Goal: Transaction & Acquisition: Purchase product/service

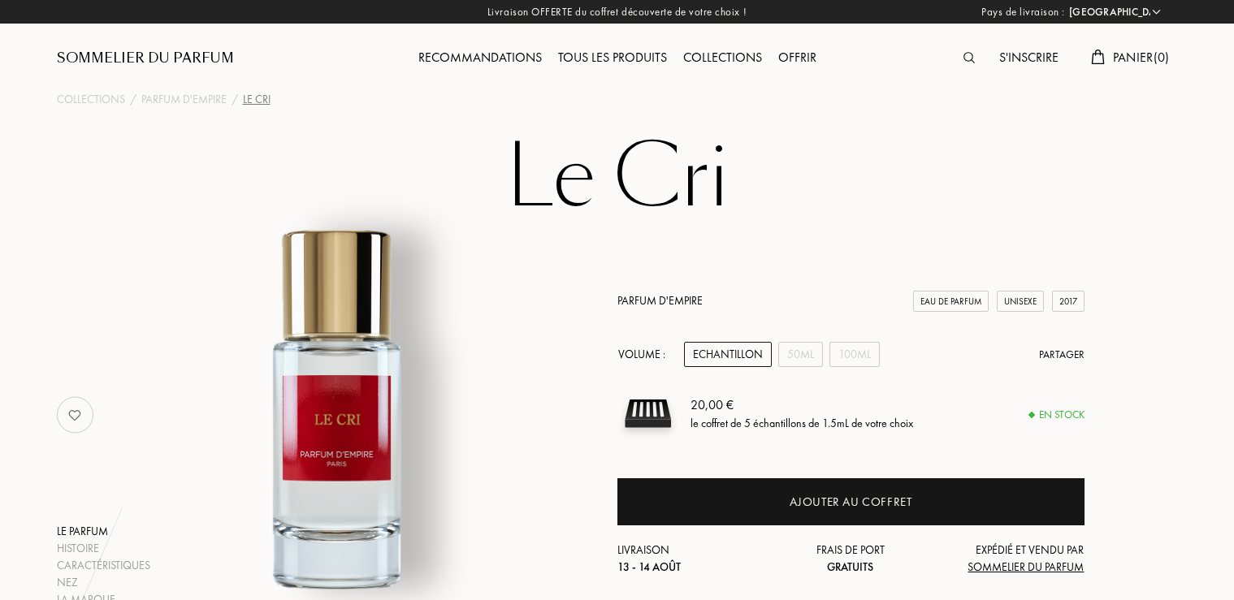
select select "FR"
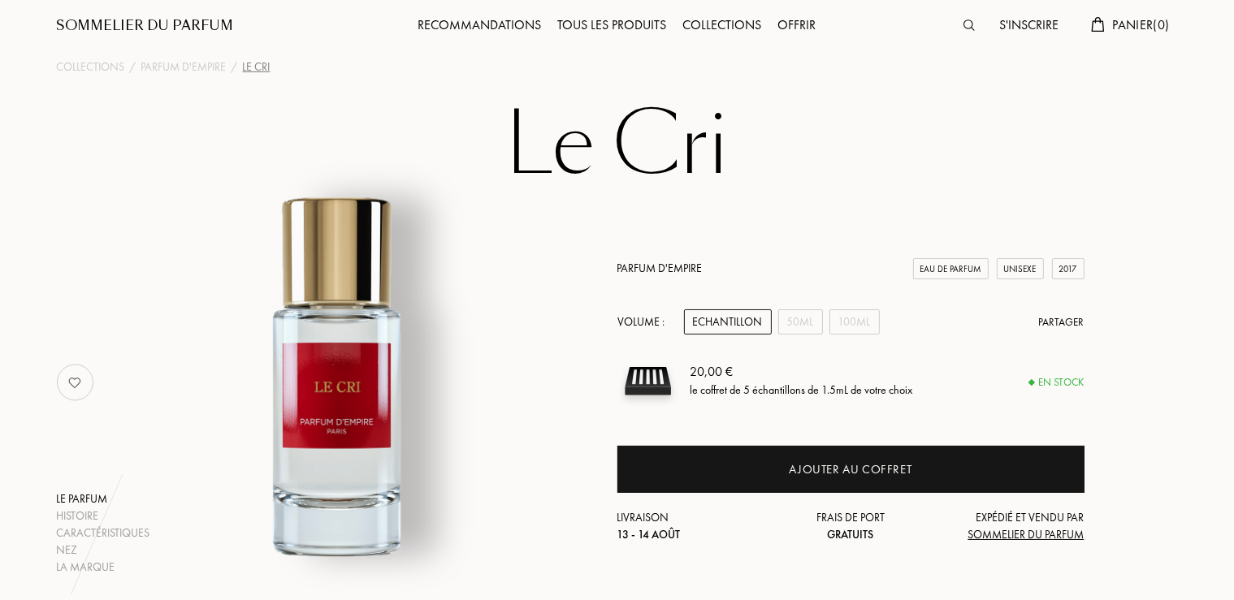
scroll to position [34, 0]
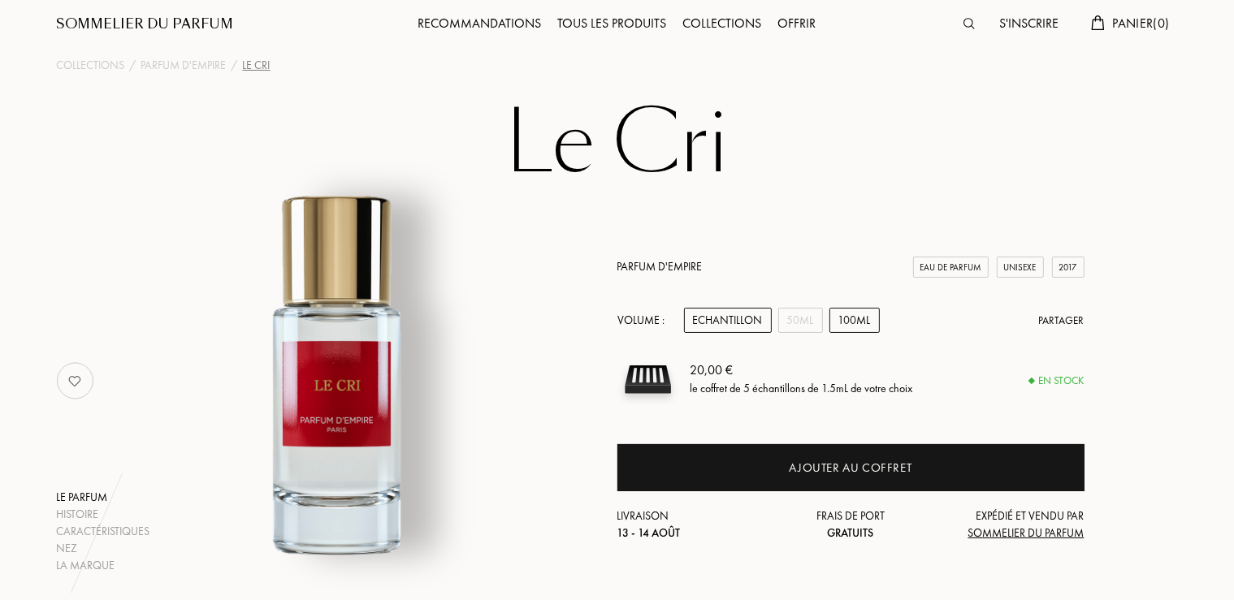
click at [840, 309] on div "100mL" at bounding box center [854, 320] width 50 height 25
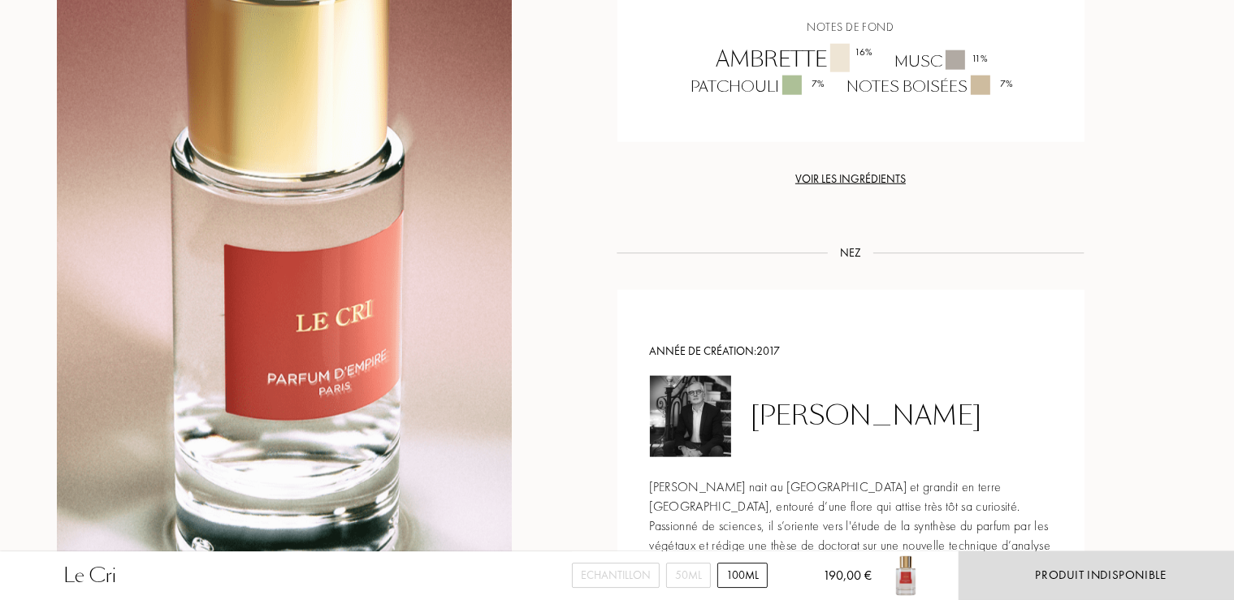
scroll to position [1891, 0]
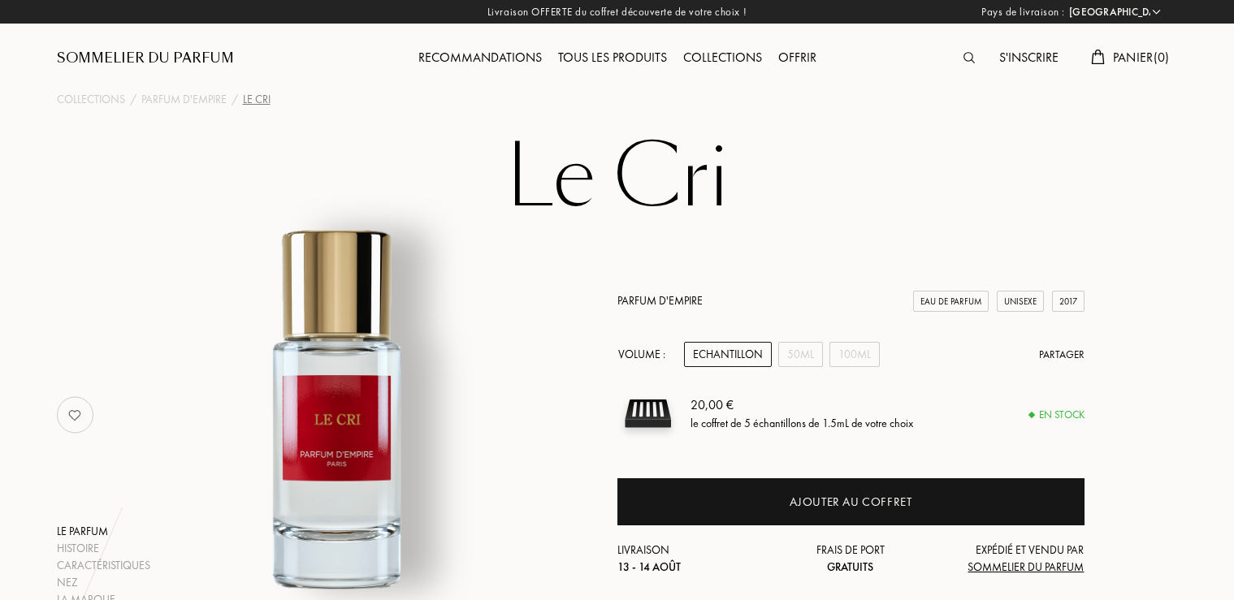
select select "FR"
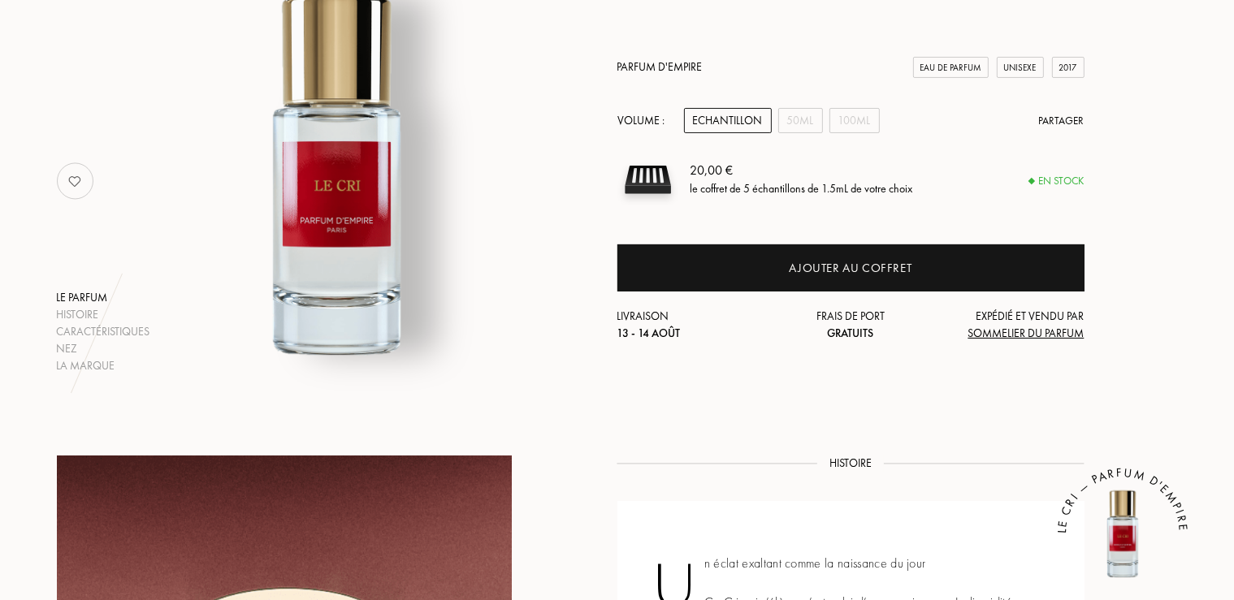
scroll to position [268, 0]
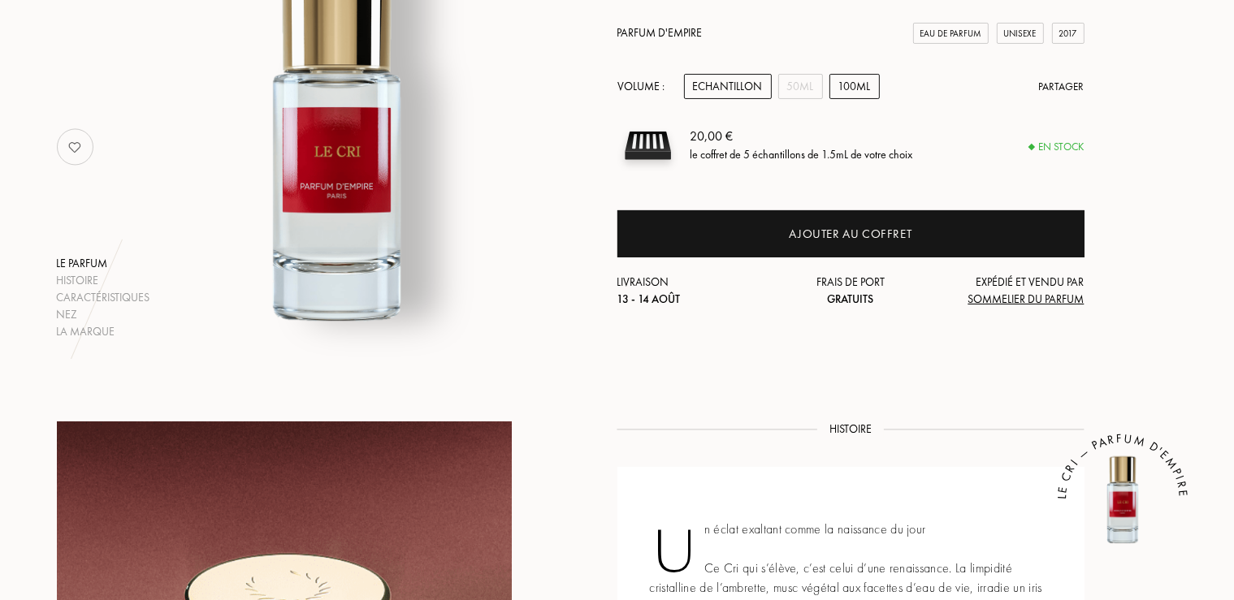
click at [859, 77] on div "100mL" at bounding box center [854, 86] width 50 height 25
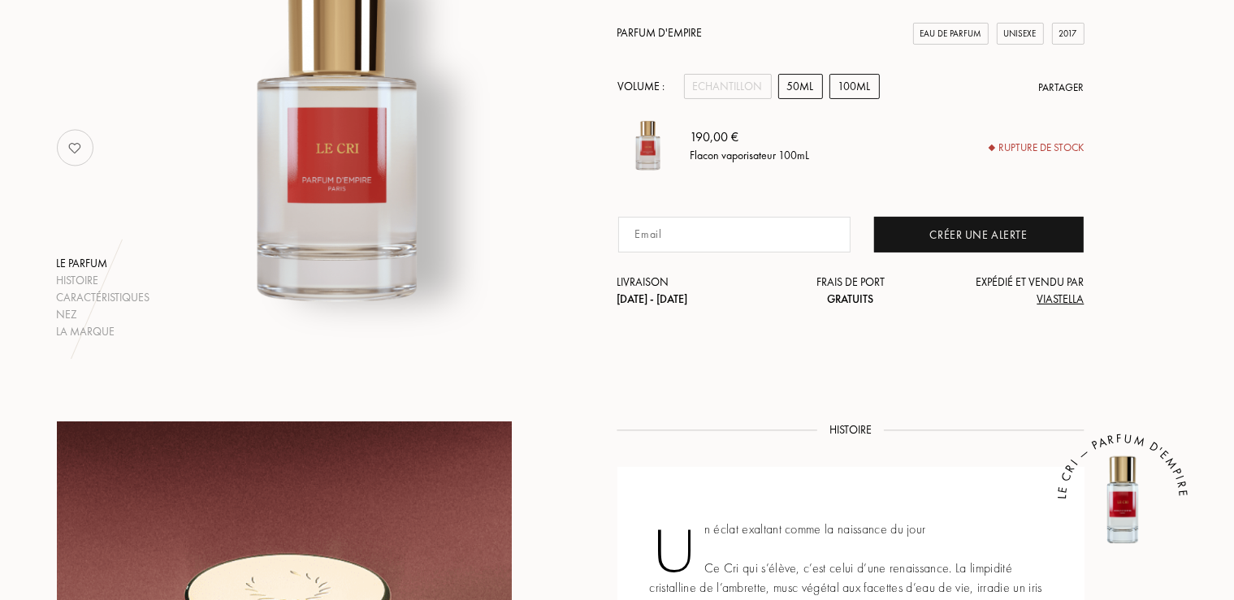
click at [812, 82] on div "50mL" at bounding box center [800, 86] width 45 height 25
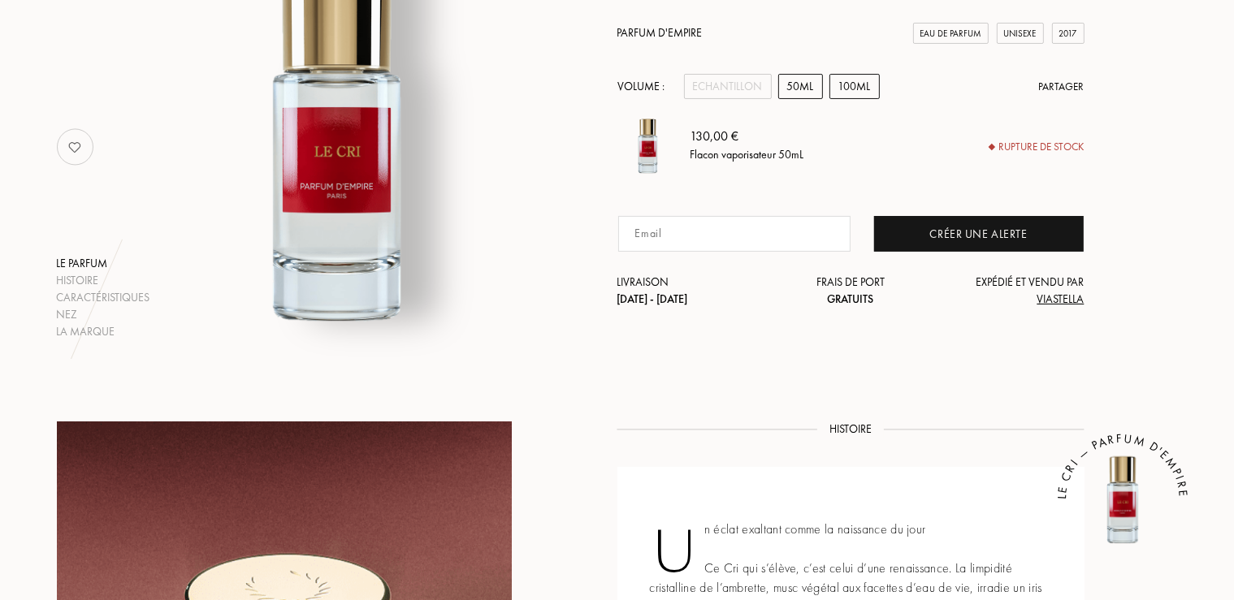
click at [842, 85] on div "100mL" at bounding box center [854, 86] width 50 height 25
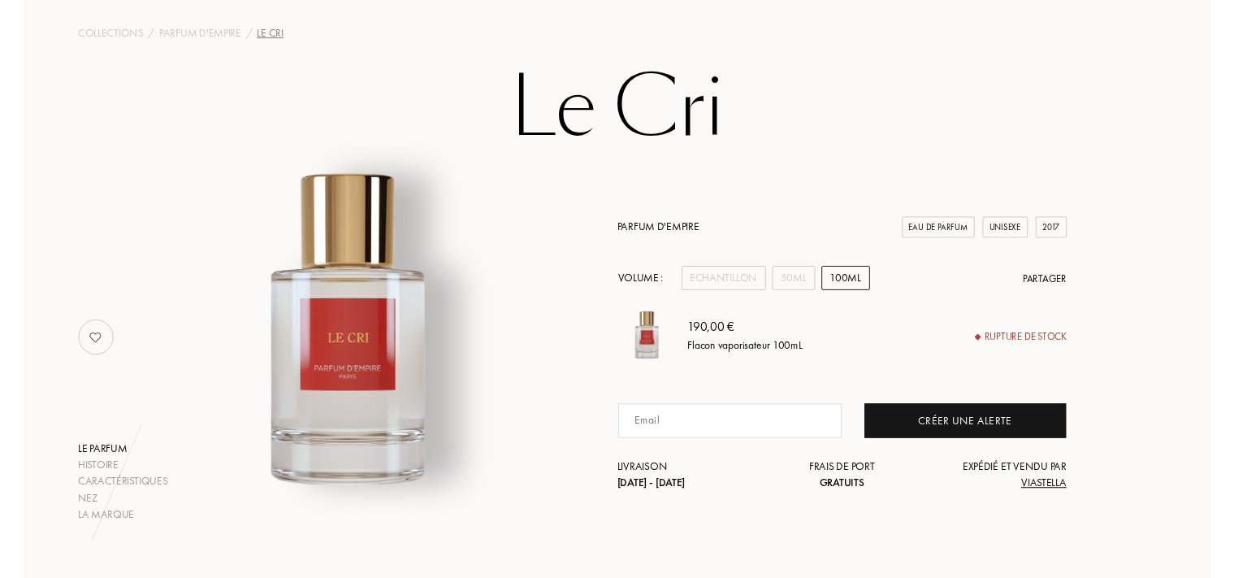
scroll to position [22, 0]
